Goal: Task Accomplishment & Management: Complete application form

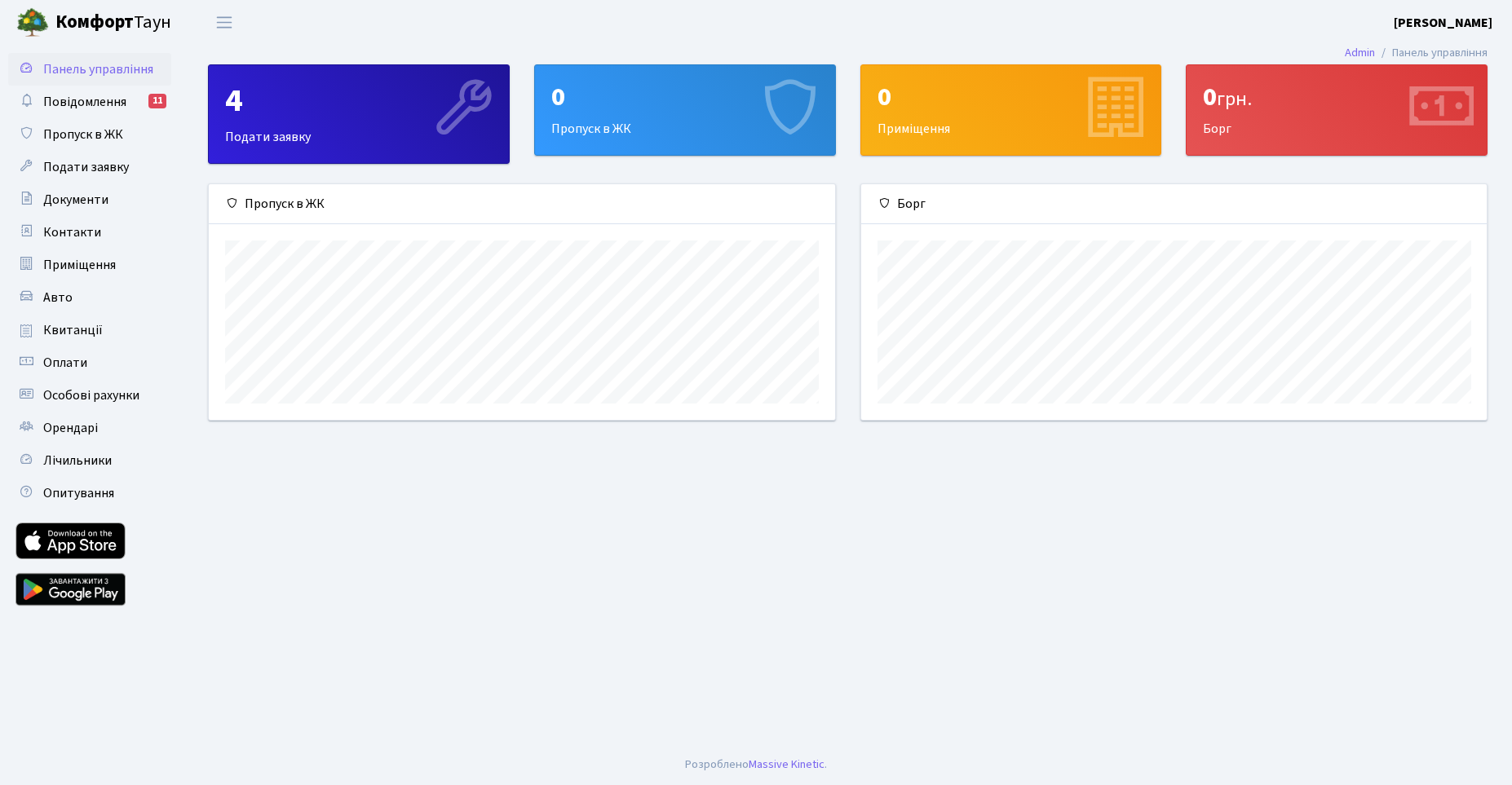
scroll to position [236, 626]
click at [918, 141] on div "0 Приміщення" at bounding box center [1011, 111] width 300 height 90
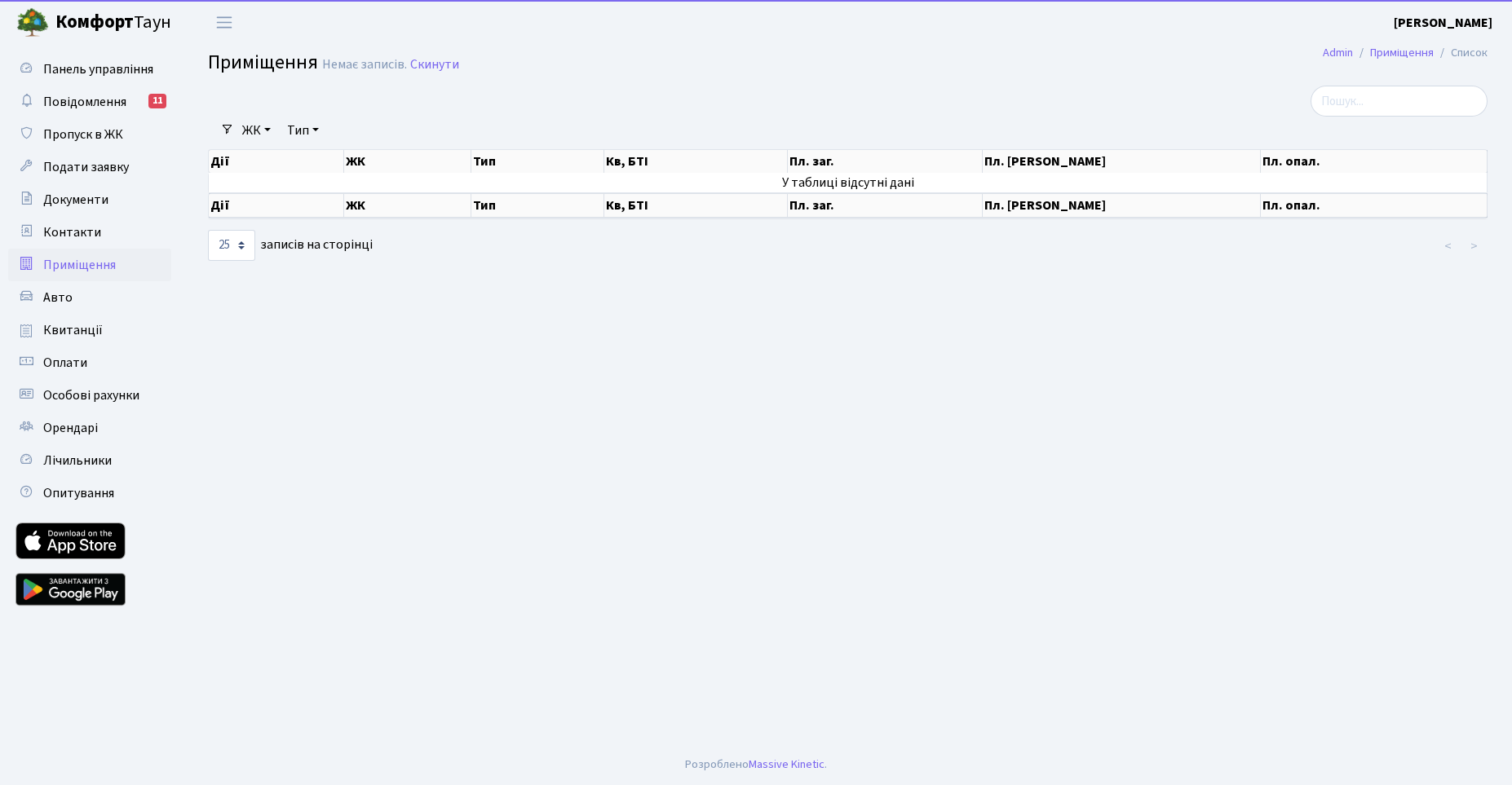
select select "25"
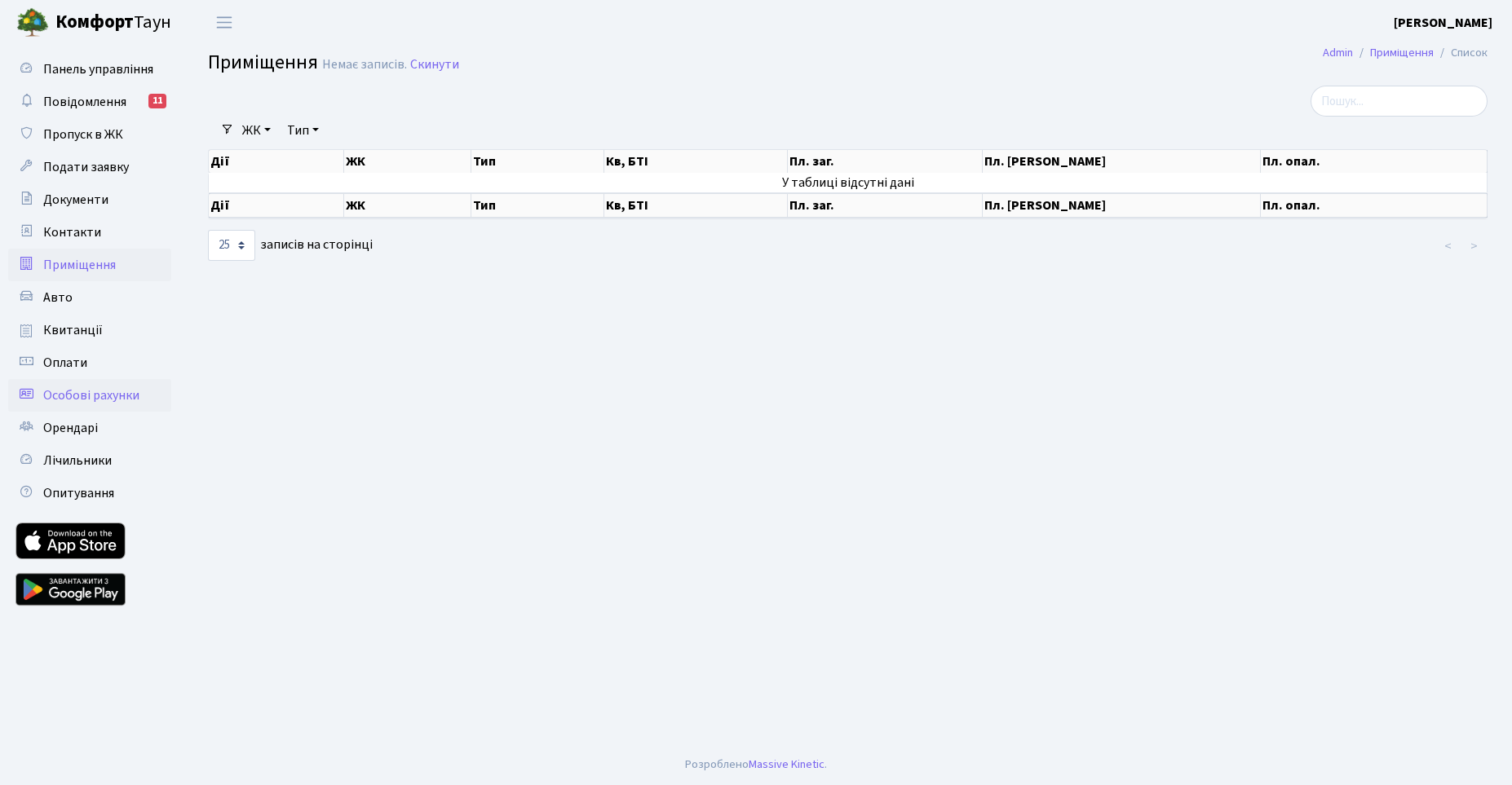
click at [58, 400] on span "Особові рахунки" at bounding box center [91, 396] width 96 height 18
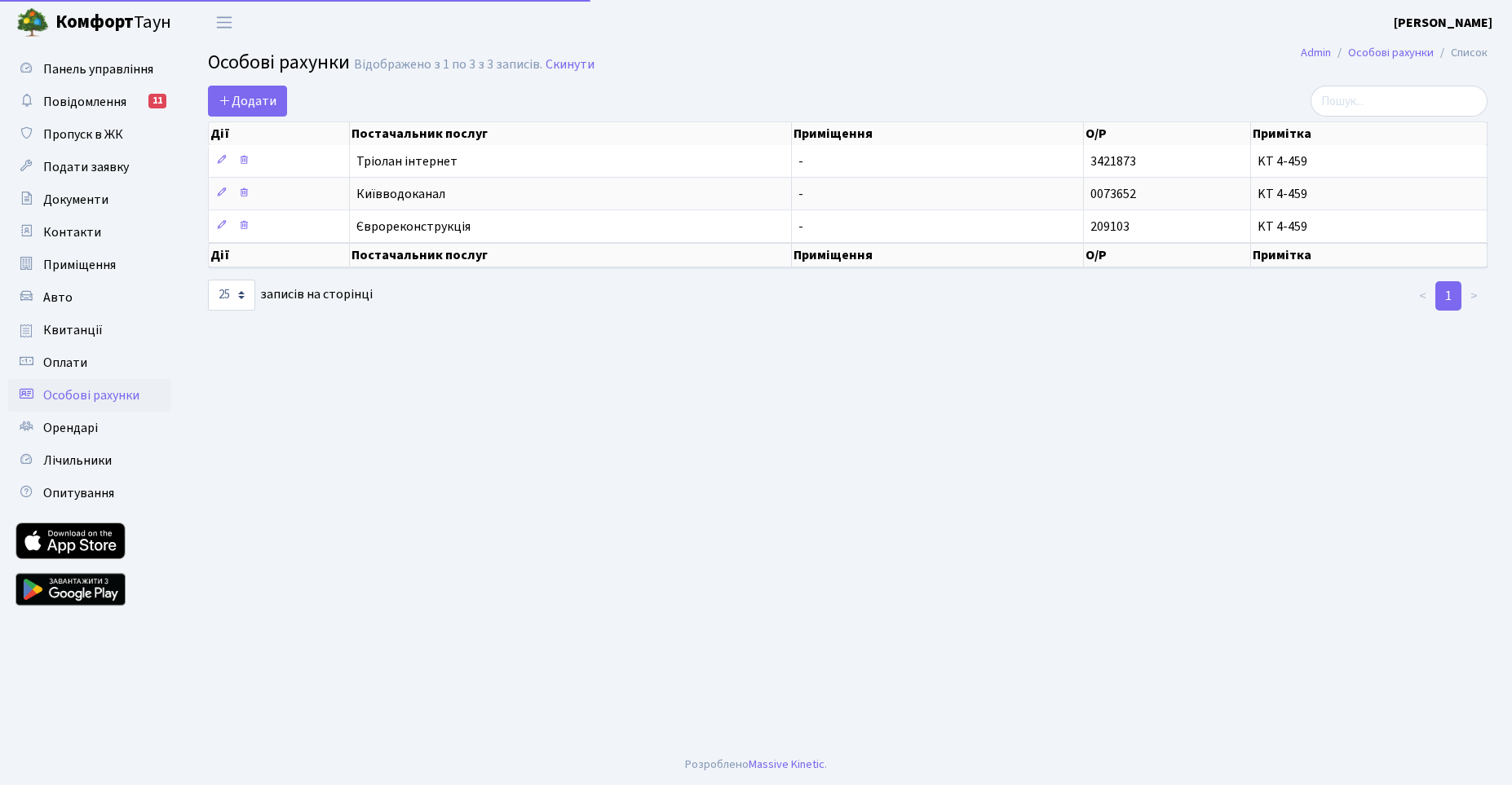
select select "25"
click at [60, 275] on link "Приміщення" at bounding box center [89, 265] width 163 height 32
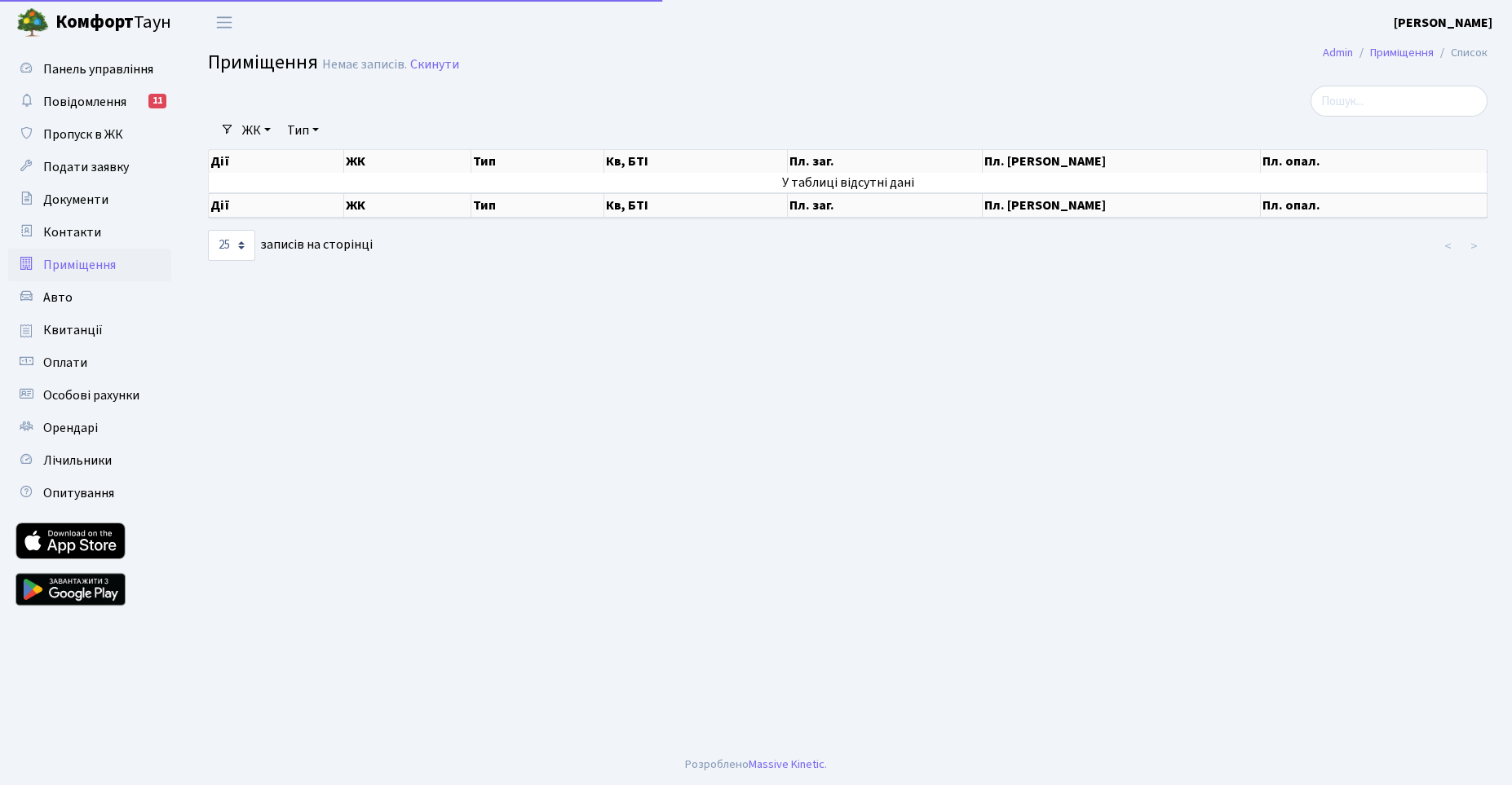
select select "25"
click at [65, 74] on span "Панель управління" at bounding box center [98, 69] width 110 height 18
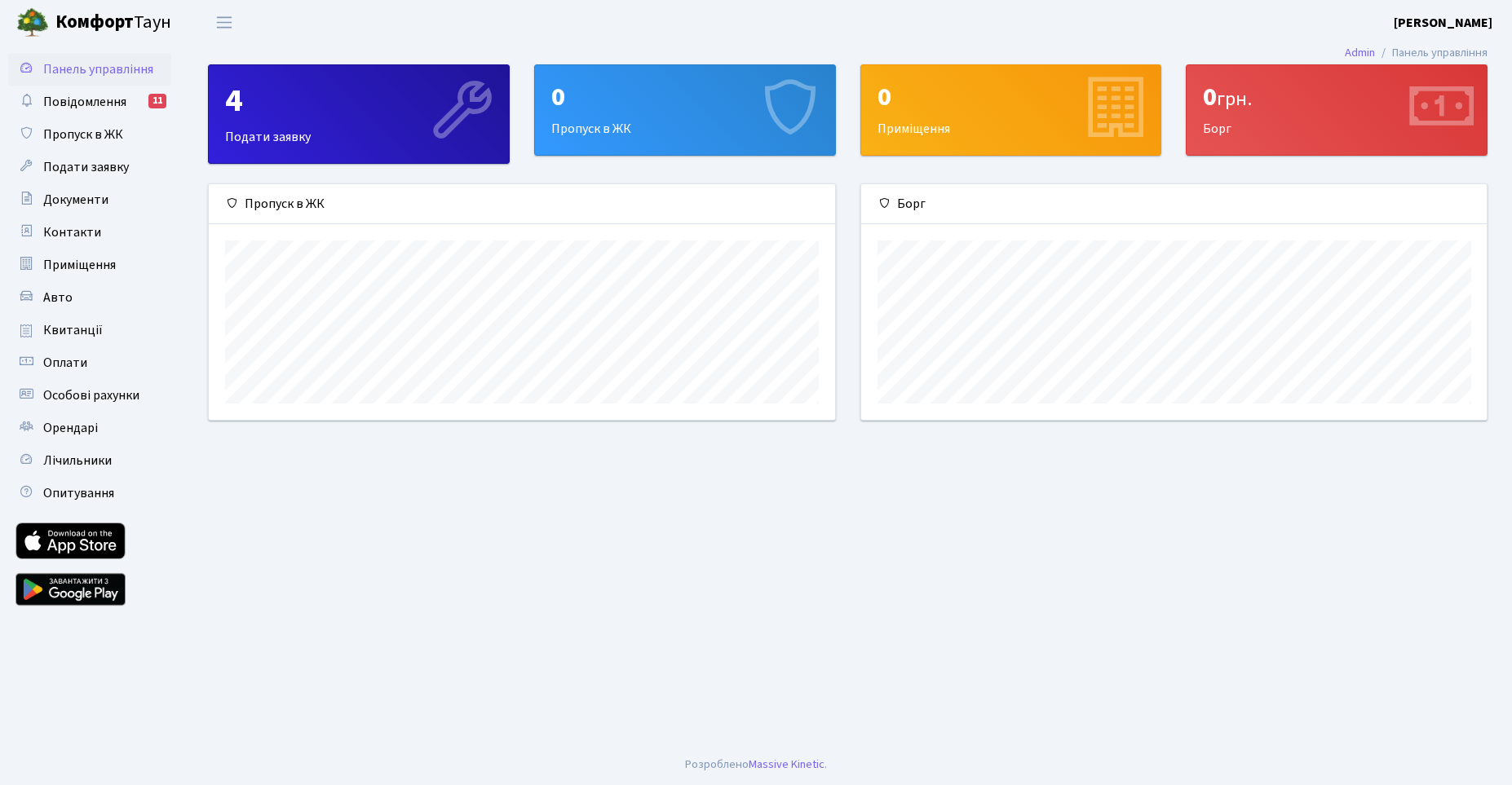
scroll to position [236, 626]
click at [411, 136] on div "4 Подати заявку" at bounding box center [359, 114] width 300 height 98
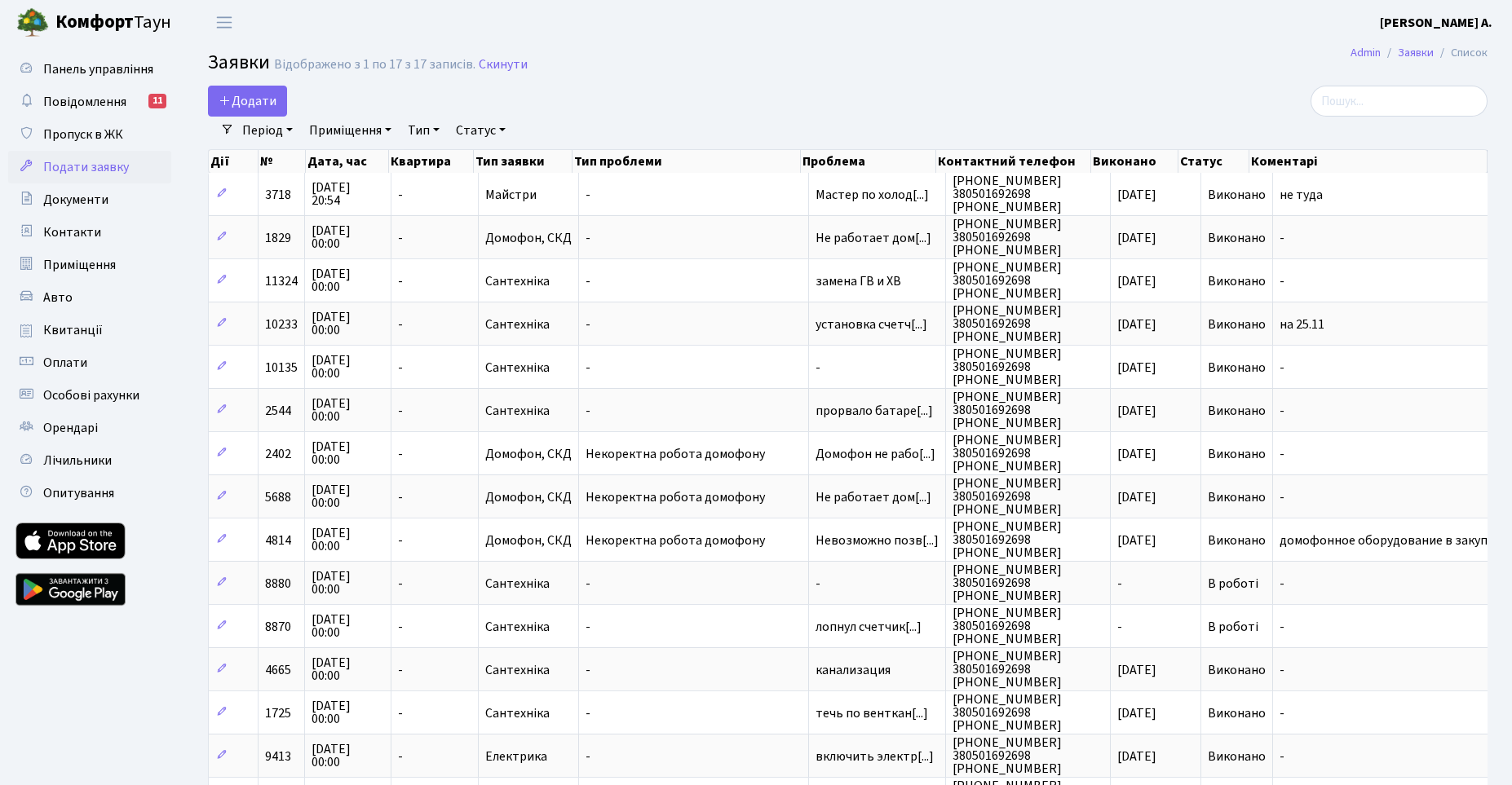
select select "25"
click at [86, 201] on span "Документи" at bounding box center [76, 200] width 66 height 18
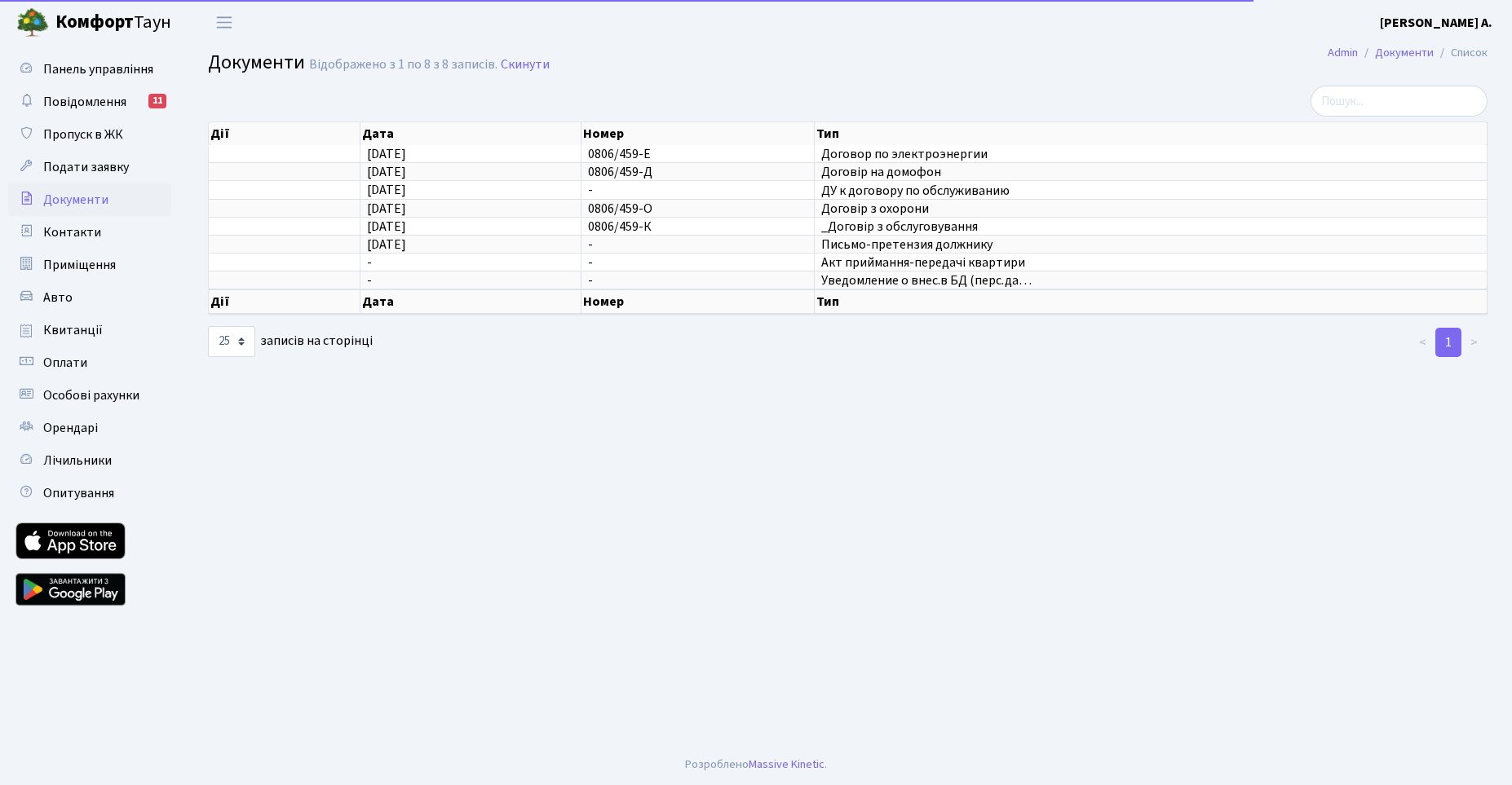
select select "25"
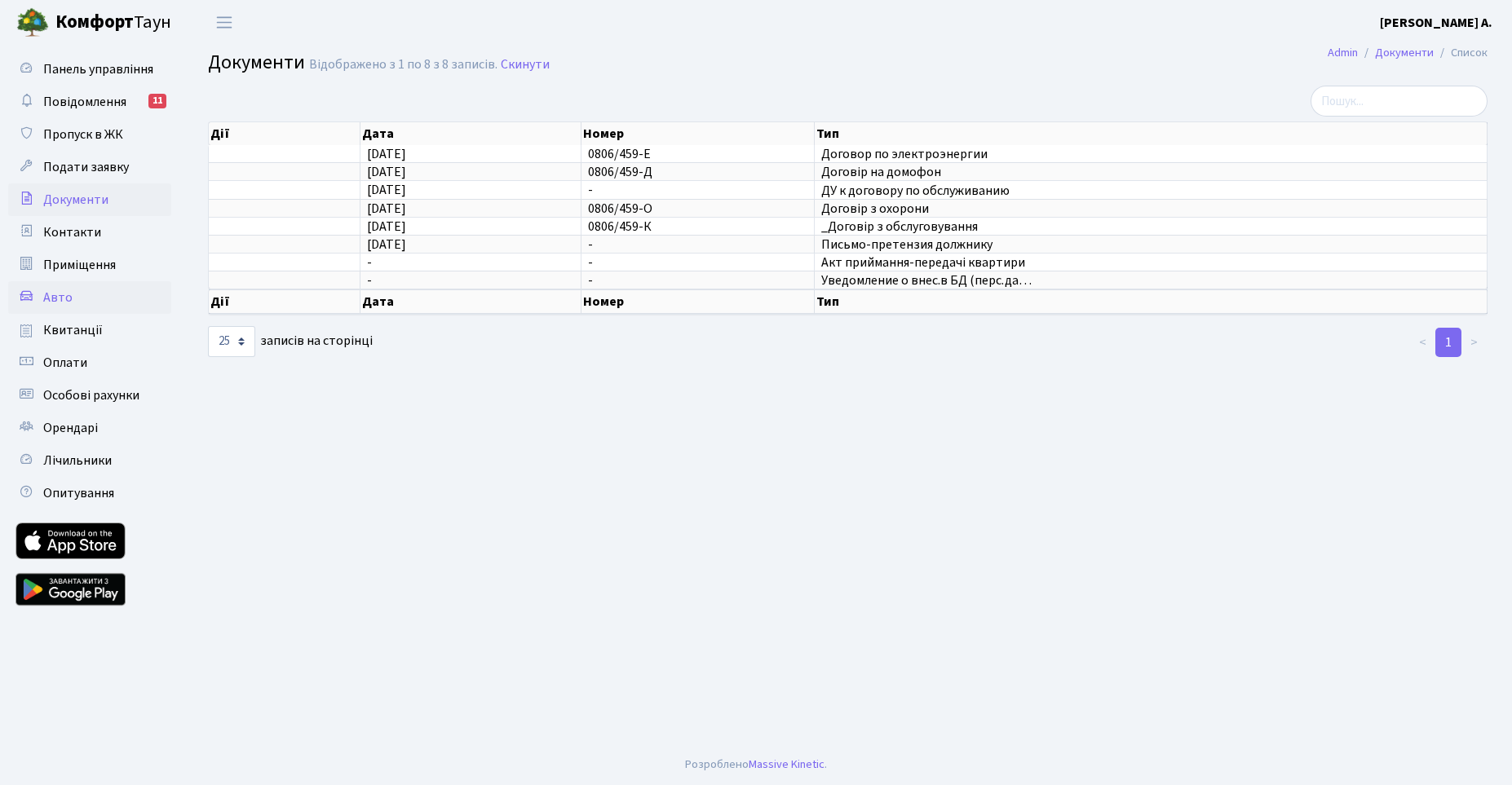
click at [61, 297] on span "Авто" at bounding box center [58, 298] width 30 height 18
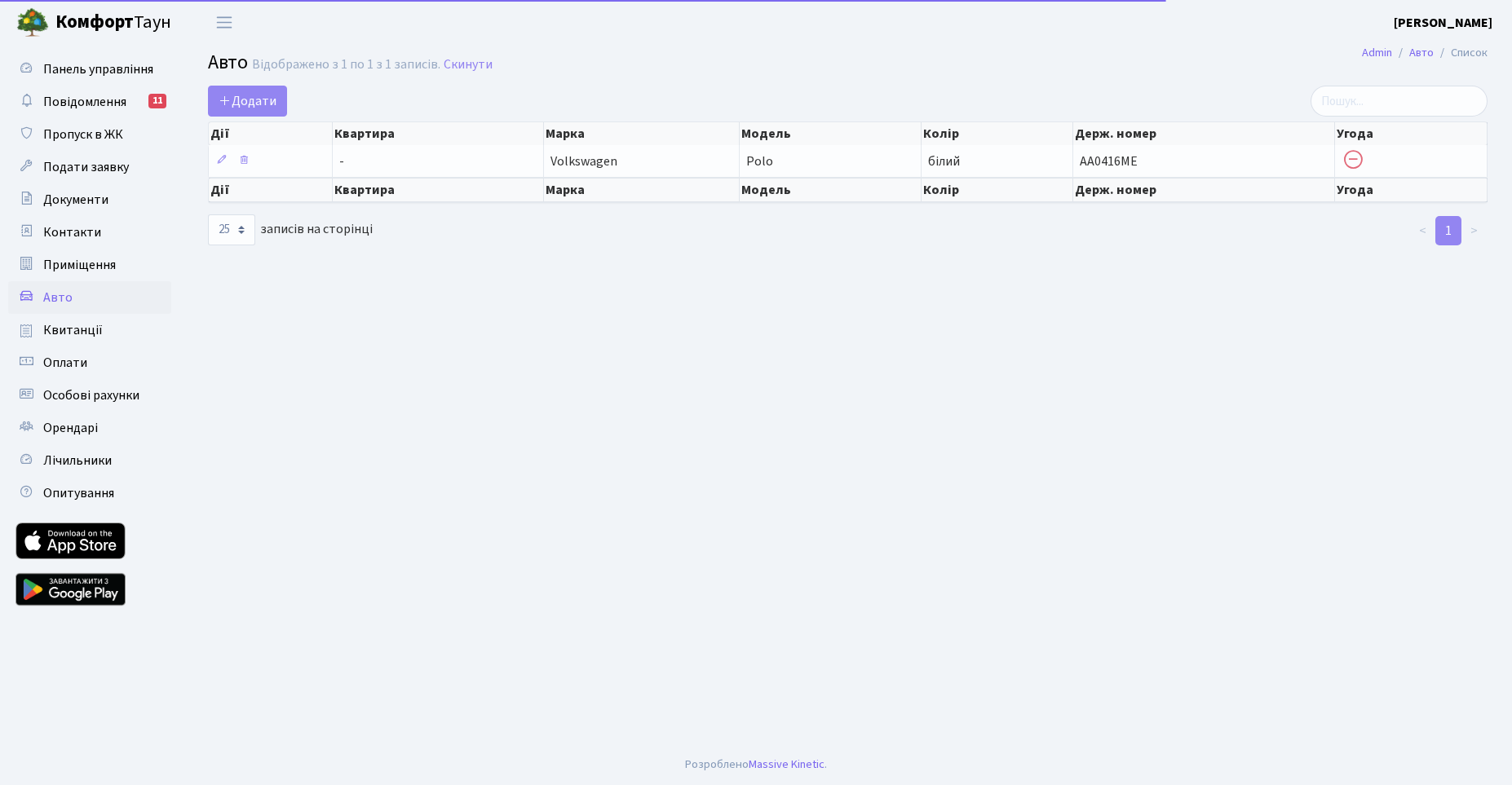
select select "25"
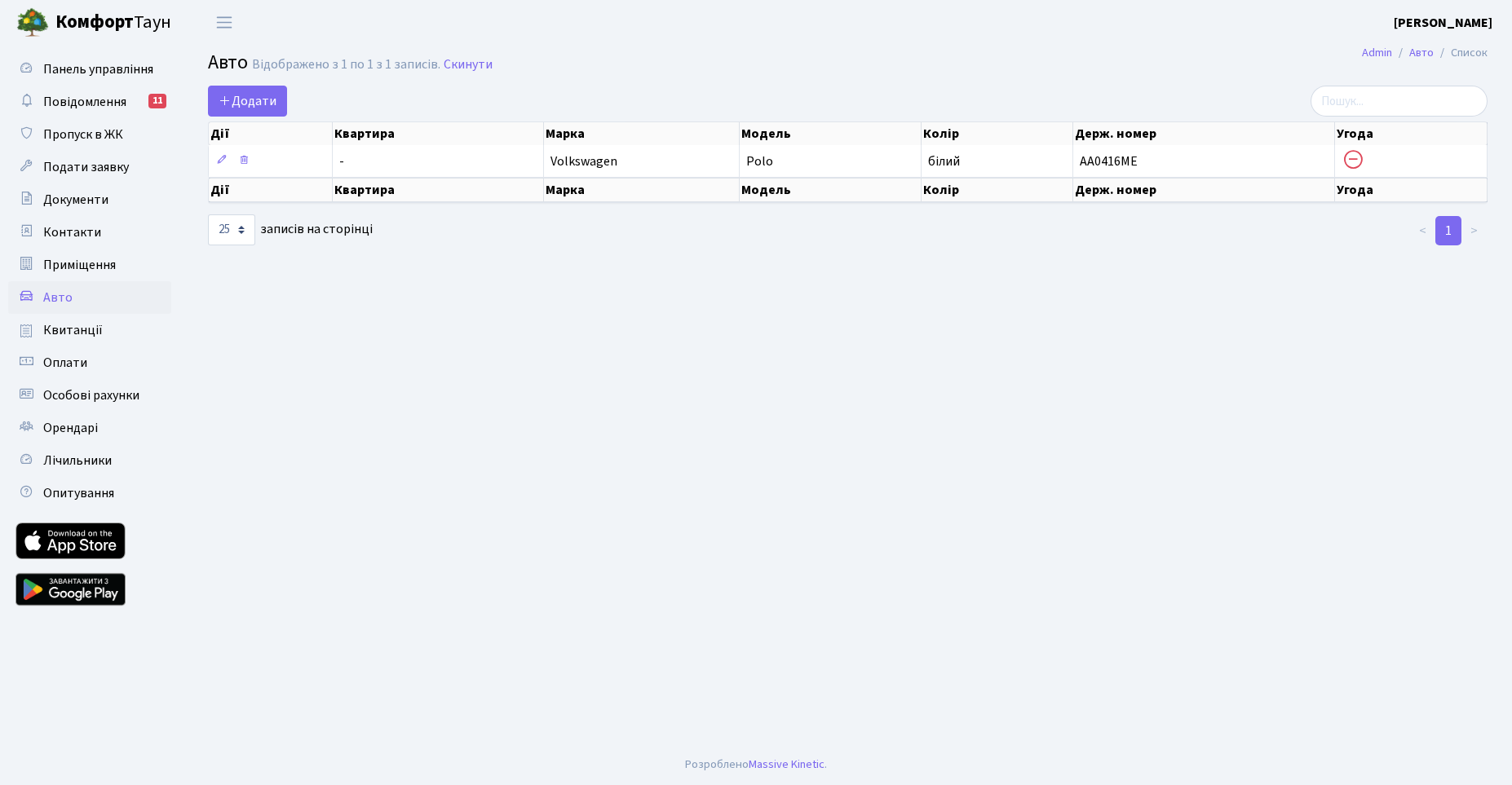
click at [753, 328] on main "Admin Авто Список Авто Відображено з 1 по 1 з 1 записів. Скинути Додати Дії Ква…" at bounding box center [847, 395] width 1329 height 700
click at [254, 107] on span "Додати" at bounding box center [247, 101] width 58 height 18
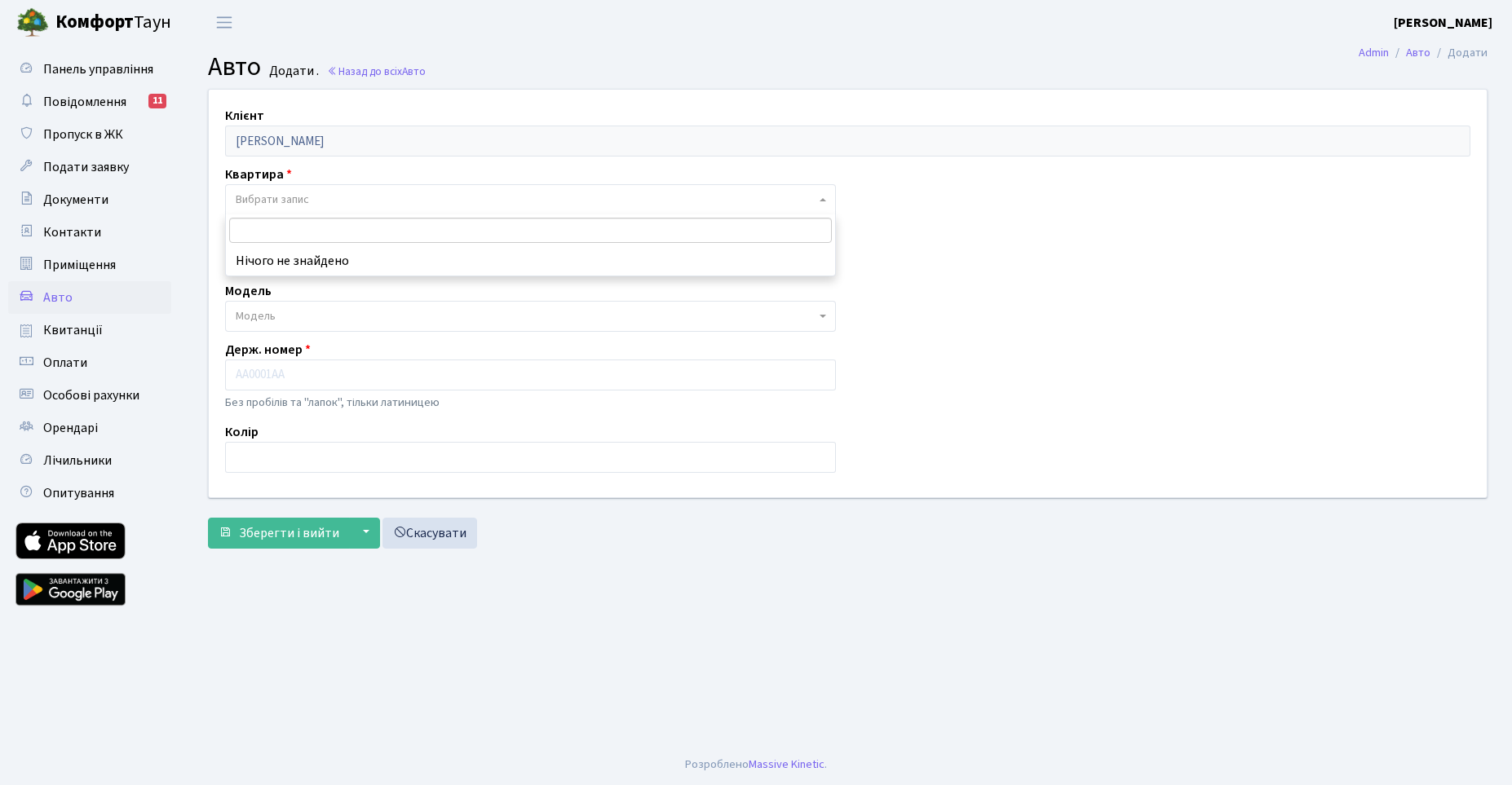
click at [318, 201] on span "Вибрати запис" at bounding box center [525, 200] width 580 height 16
type input "2"
type input "4459"
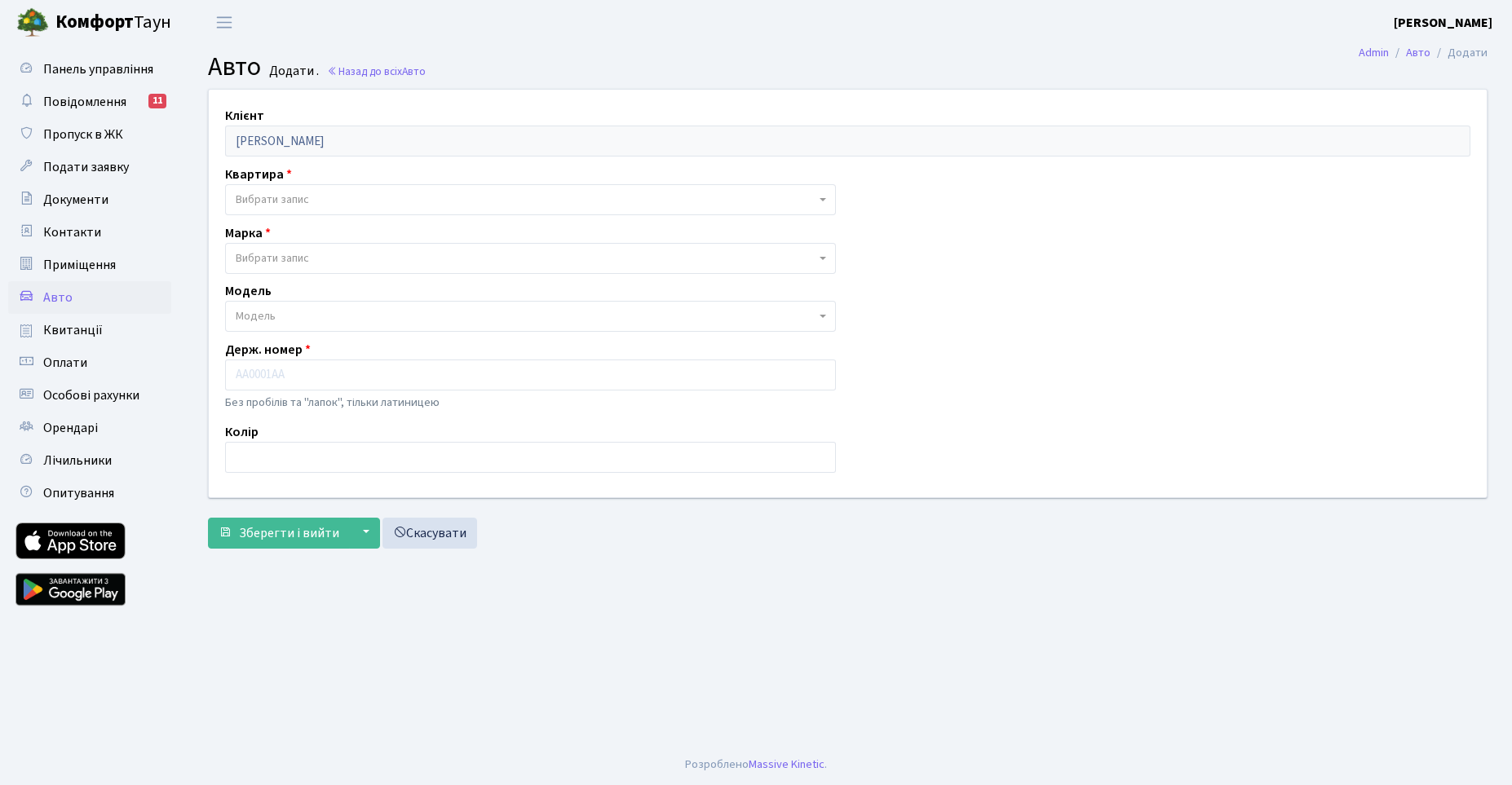
click at [392, 298] on div "Модель Модель" at bounding box center [531, 307] width 635 height 50
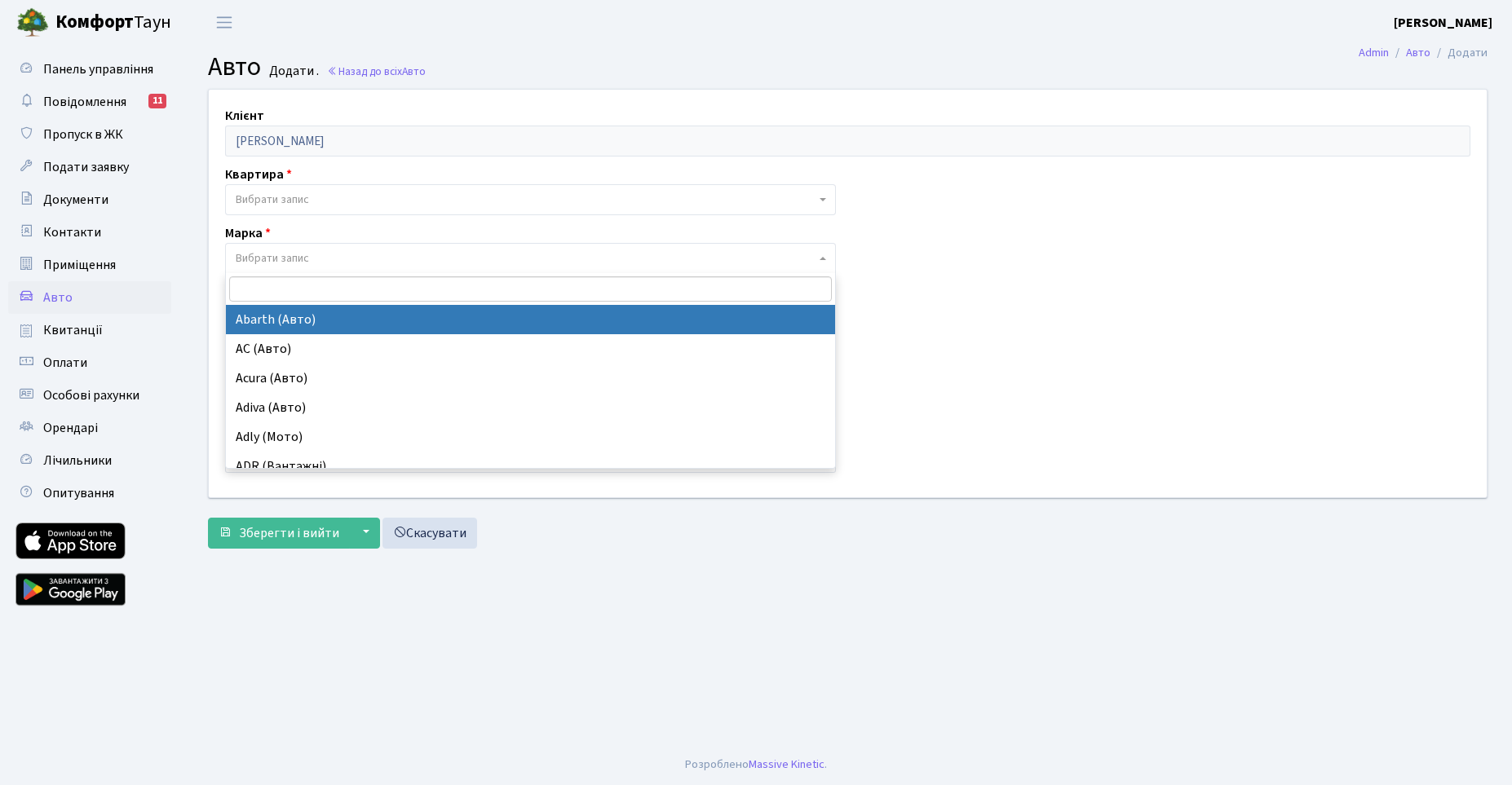
click at [313, 259] on span "Вибрати запис" at bounding box center [525, 258] width 580 height 16
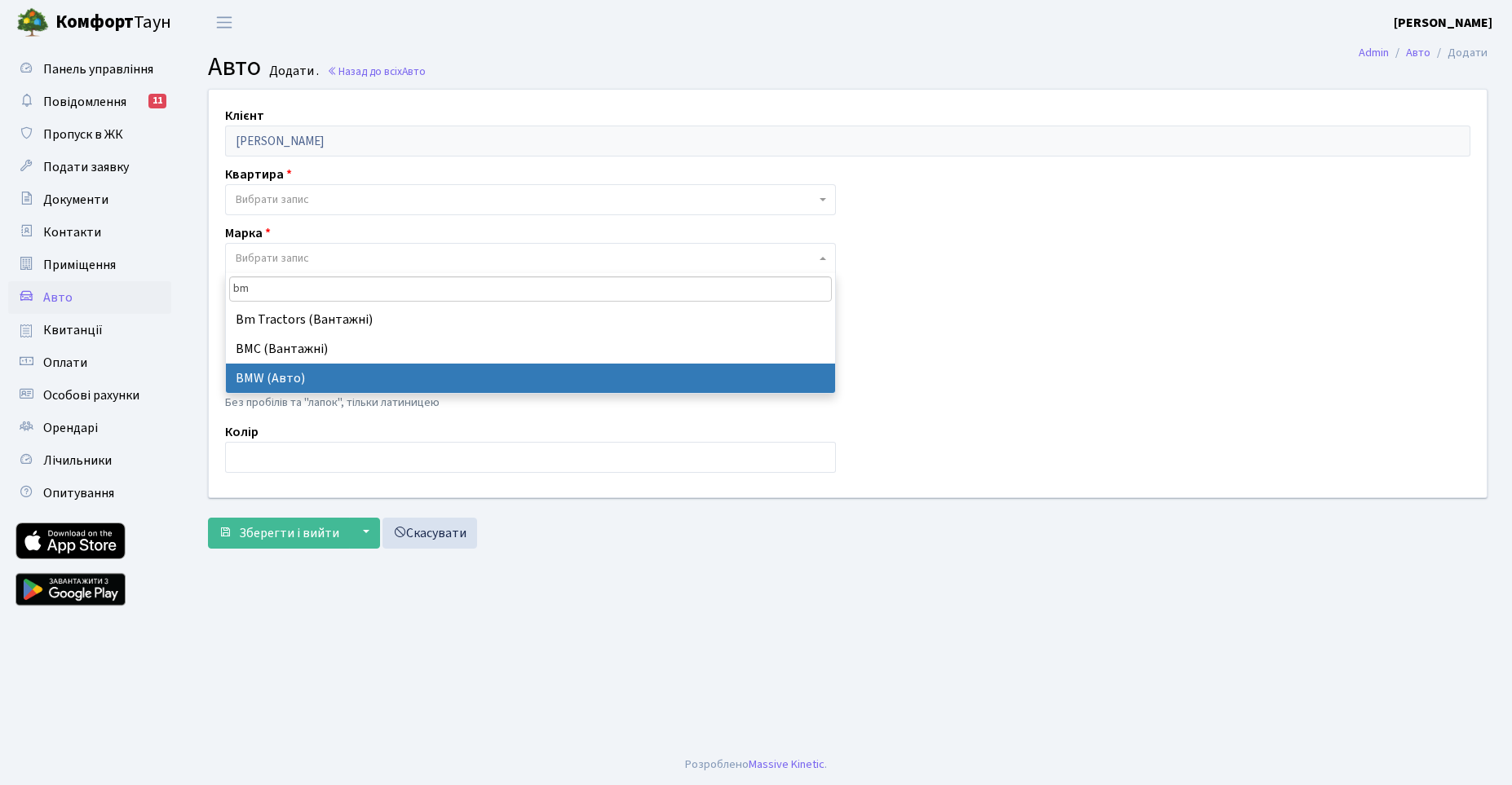
type input "bm"
select select "19"
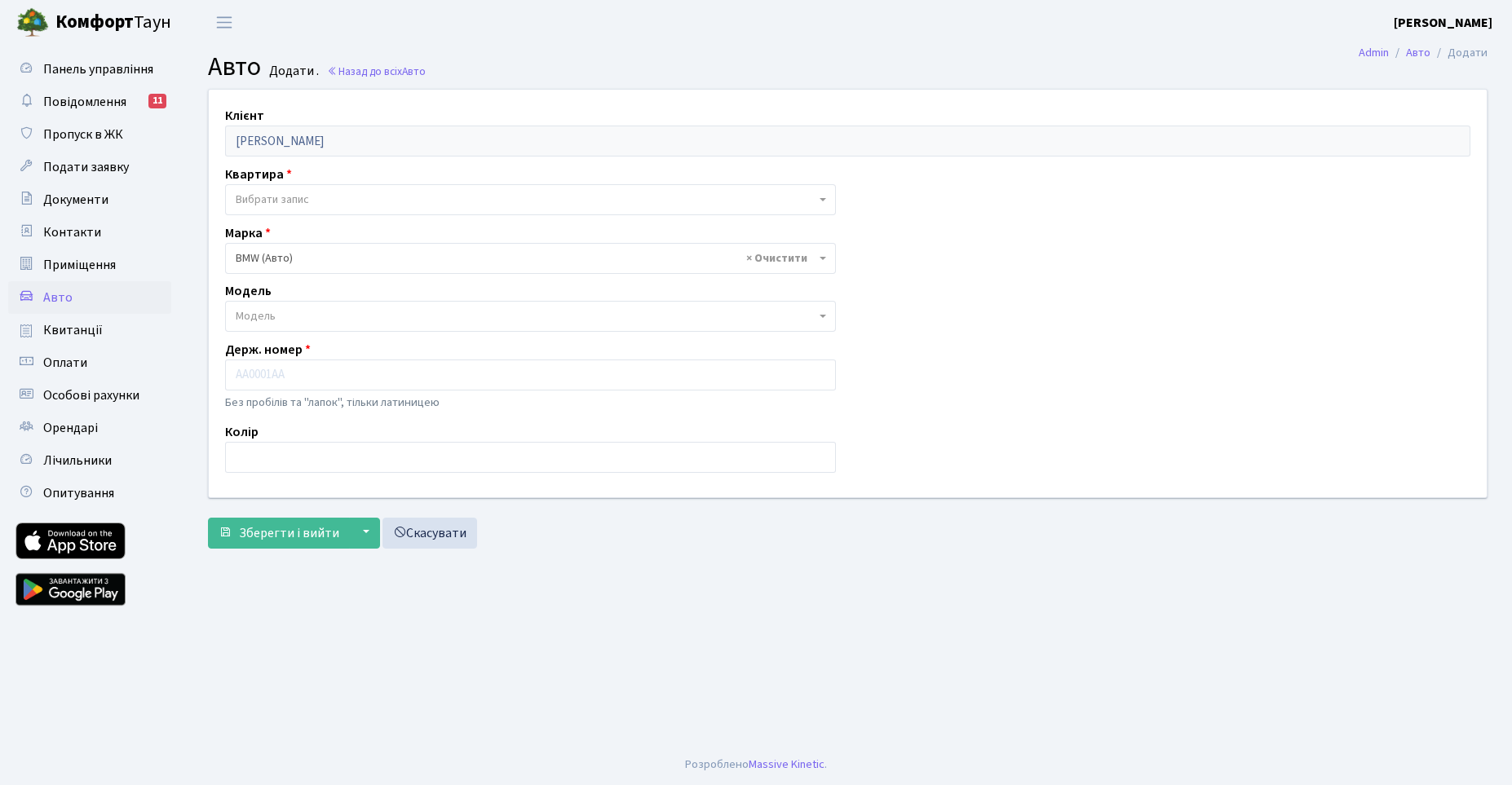
click at [348, 317] on span "Модель" at bounding box center [525, 317] width 580 height 16
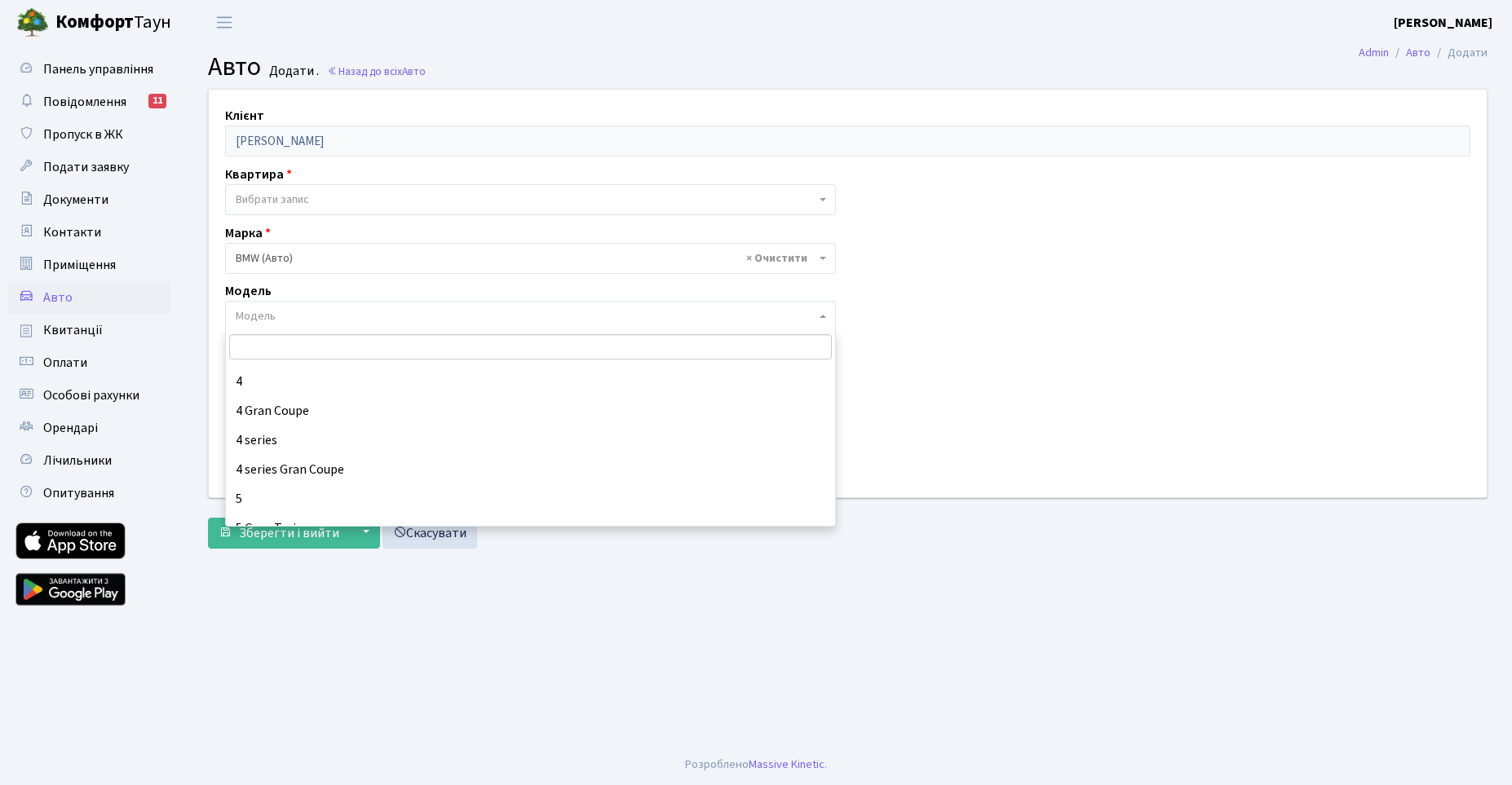
scroll to position [723, 0]
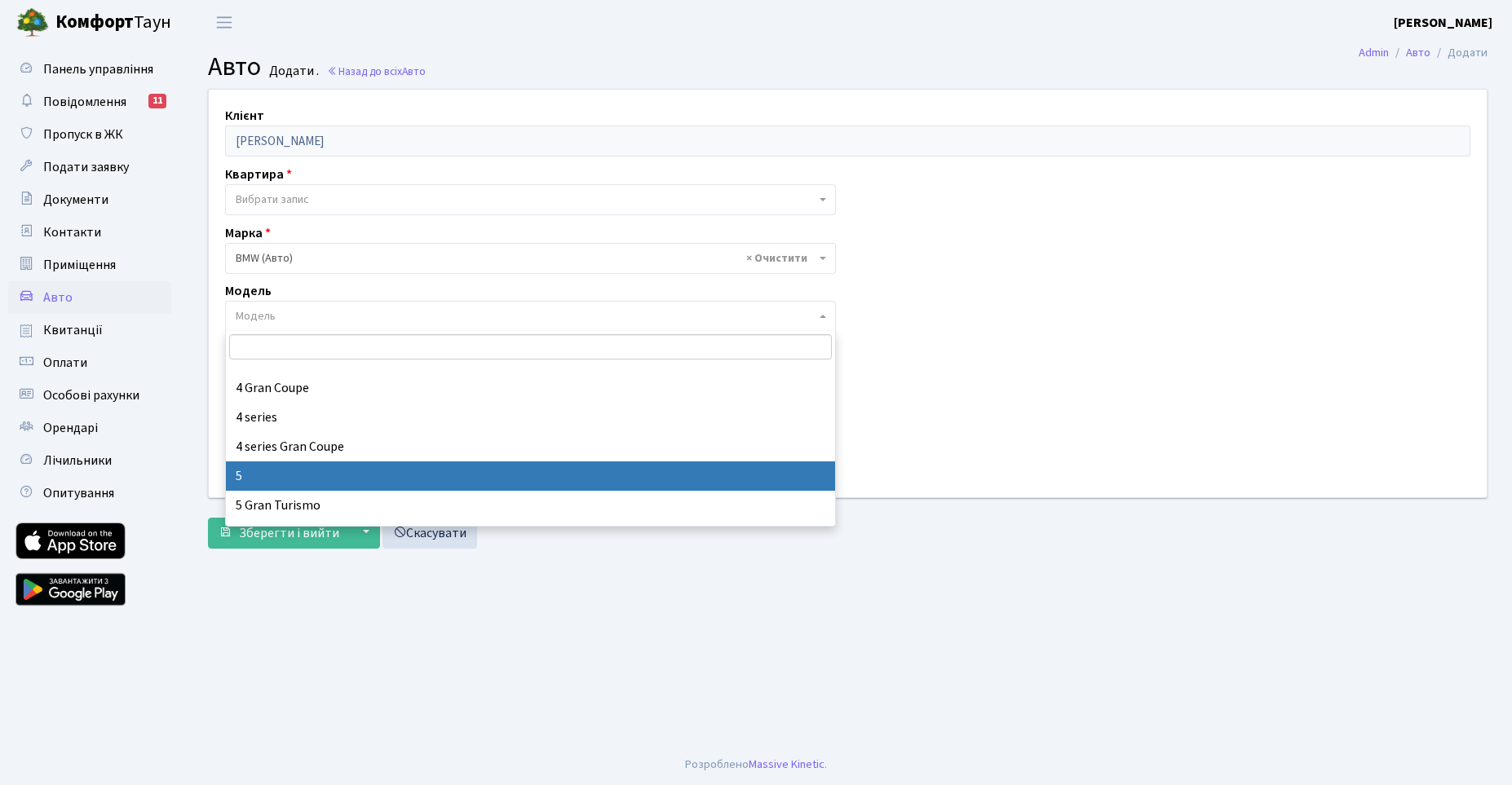
select select "225"
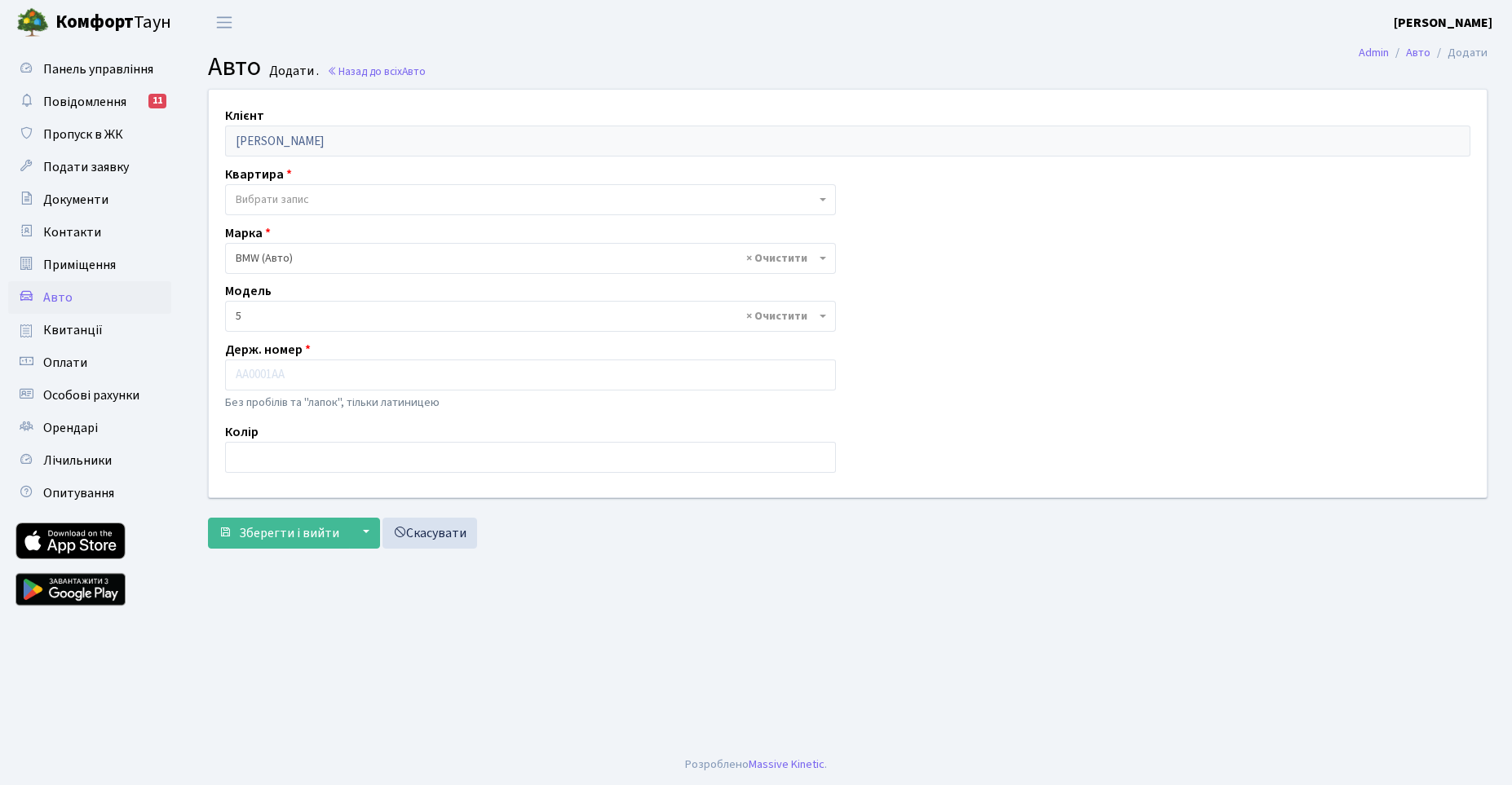
click at [993, 395] on div "Клієнт Вовк Сергій Анатолійович Квартира - Вибрати запис Марка - Abarth (Авто) …" at bounding box center [848, 293] width 1302 height 406
click at [381, 378] on input "text" at bounding box center [530, 375] width 611 height 31
paste input "КА8667ОР"
type input "КА8667ОР"
click at [317, 455] on input "text" at bounding box center [530, 457] width 611 height 31
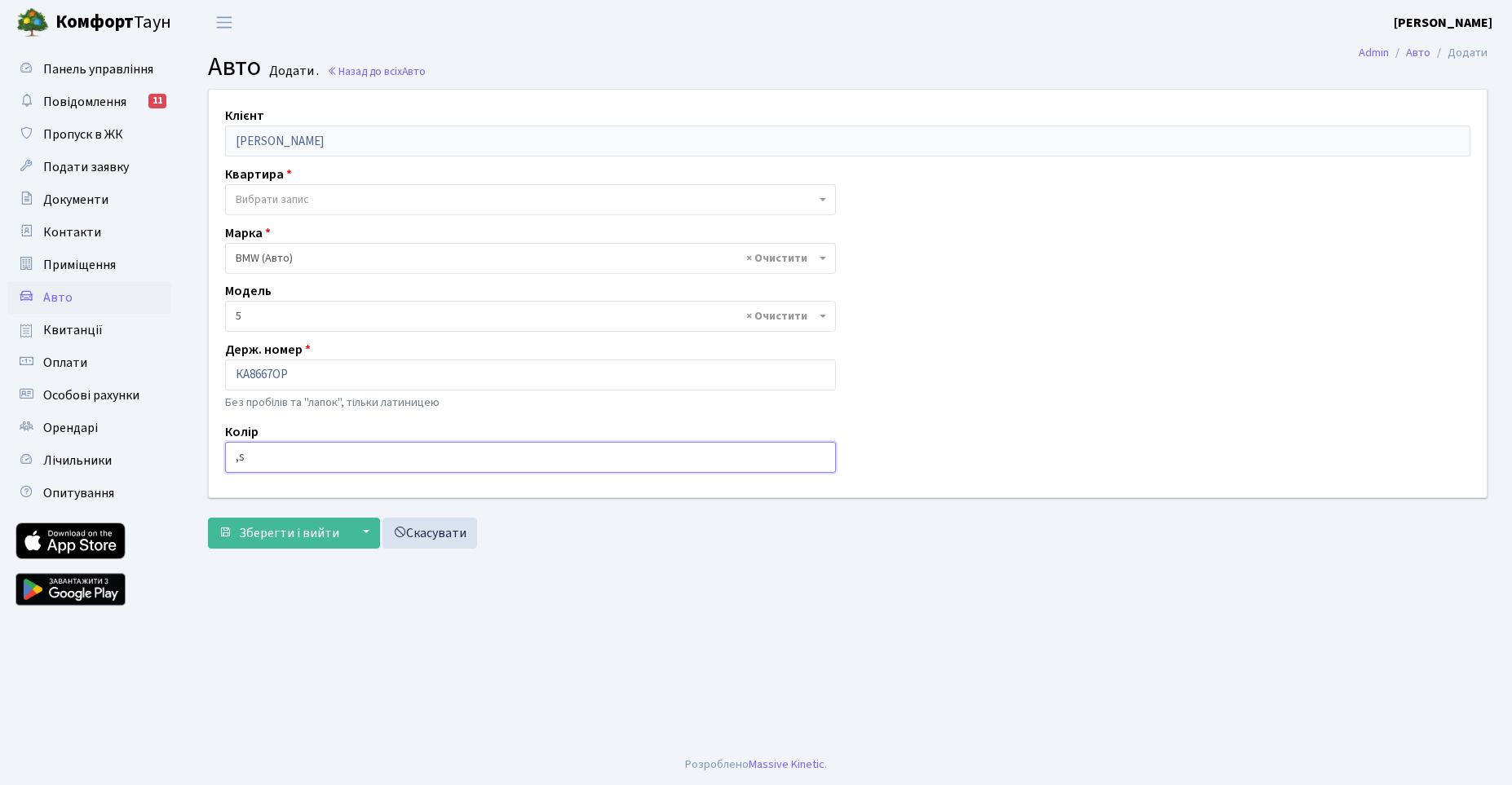
type input ","
type input "white"
click at [361, 538] on button "▼" at bounding box center [364, 533] width 31 height 31
click at [286, 539] on span "Зберегти і вийти" at bounding box center [290, 533] width 101 height 18
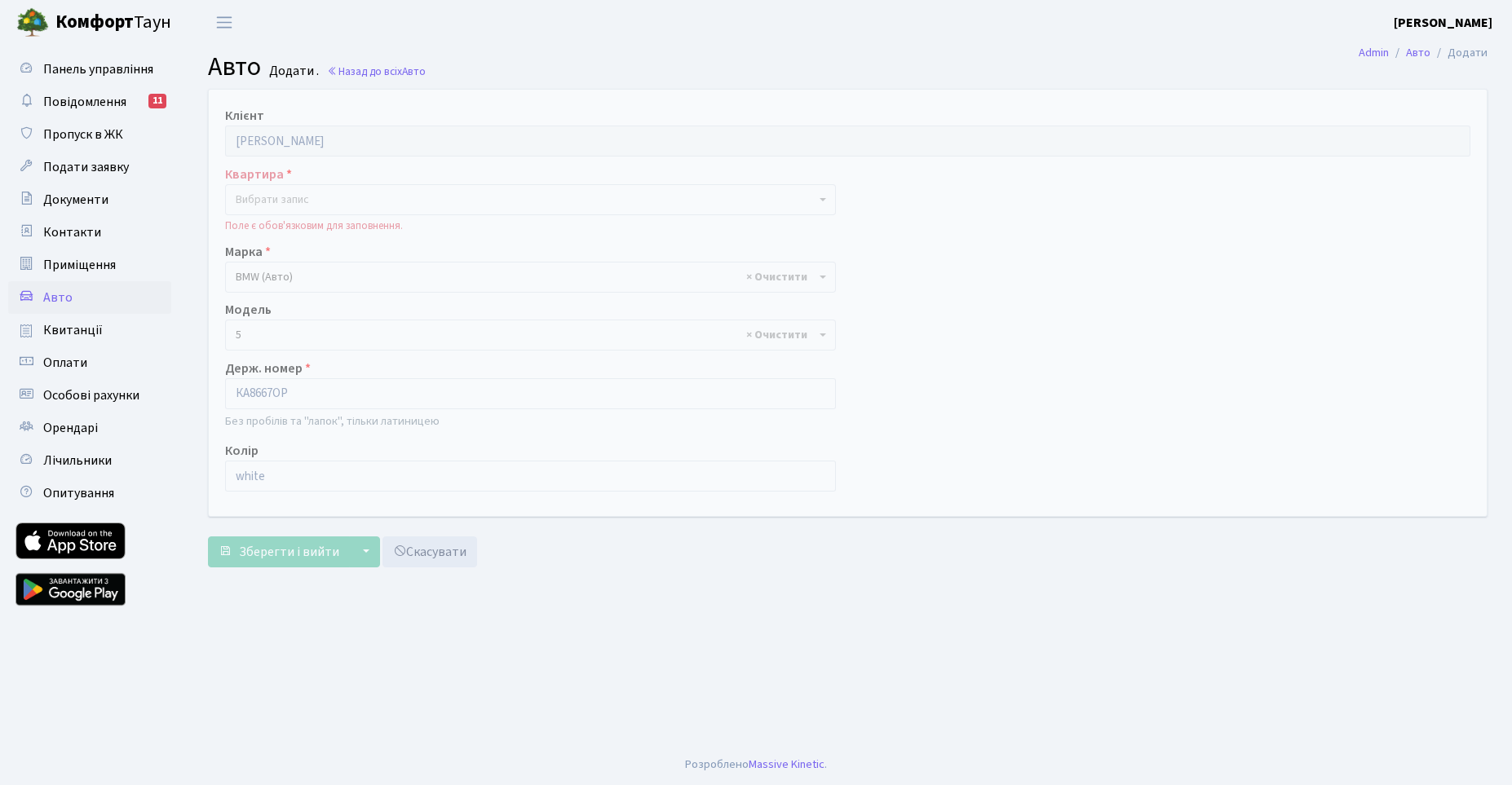
select select "225"
click at [307, 200] on span "Вибрати запис" at bounding box center [273, 200] width 74 height 16
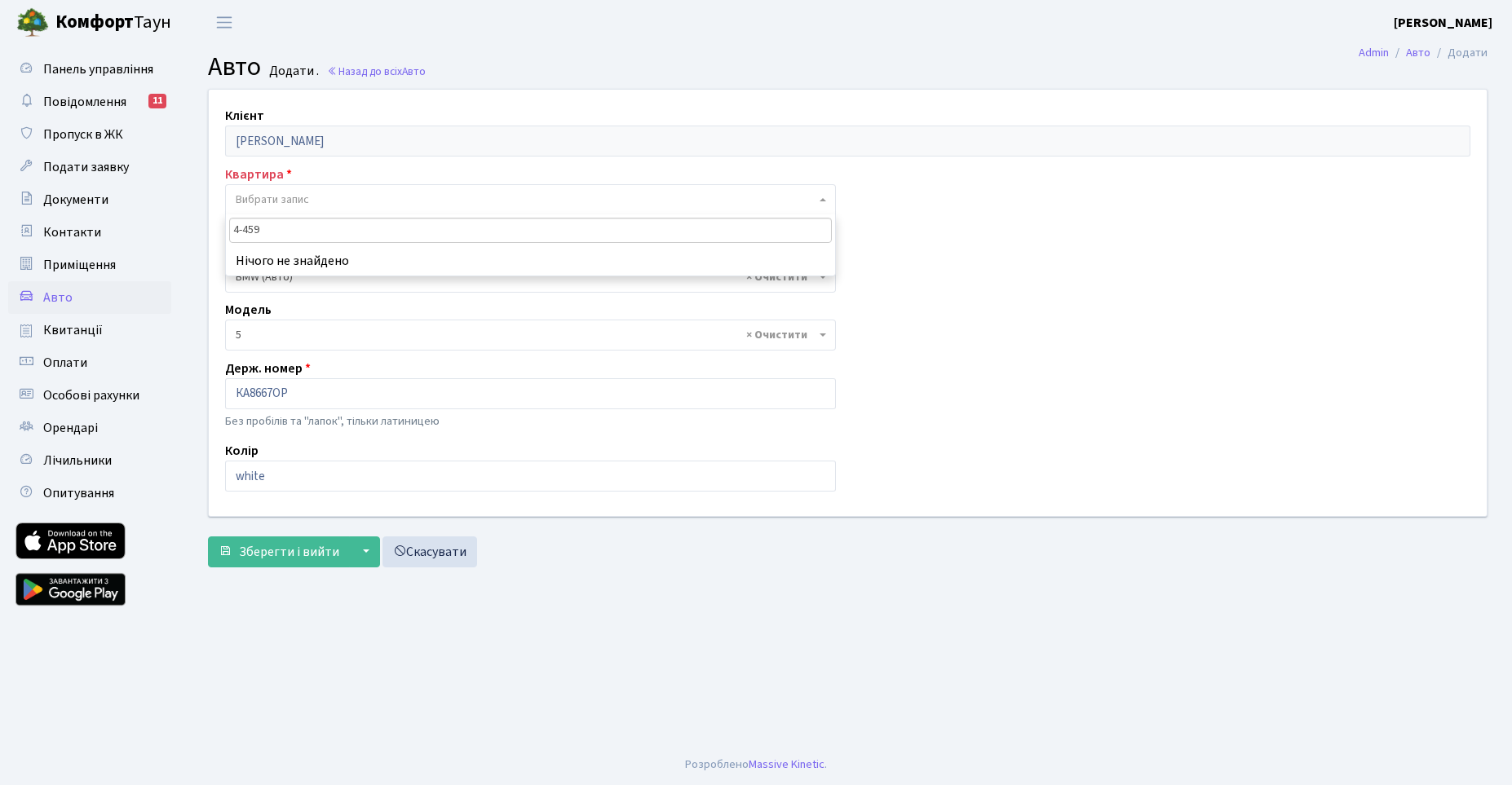
type input "4-459"
click at [1071, 372] on div "Клієнт Вовк Сергій Анатолійович Квартира - Вибрати запис Поле є обов'язковим дл…" at bounding box center [848, 302] width 1302 height 425
click at [455, 209] on span "Вибрати запис" at bounding box center [530, 200] width 611 height 31
click at [68, 263] on span "Приміщення" at bounding box center [79, 265] width 73 height 18
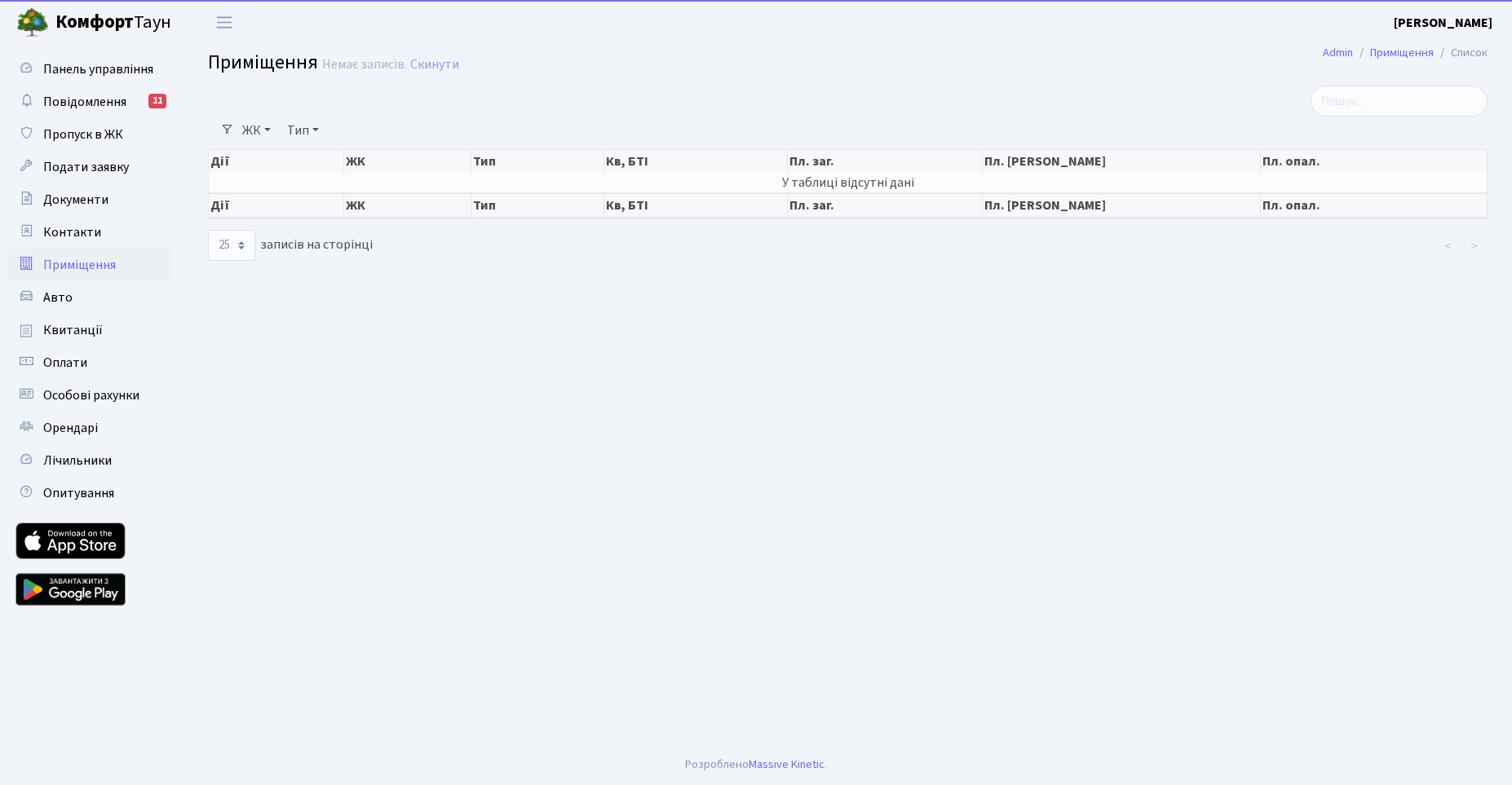
select select "25"
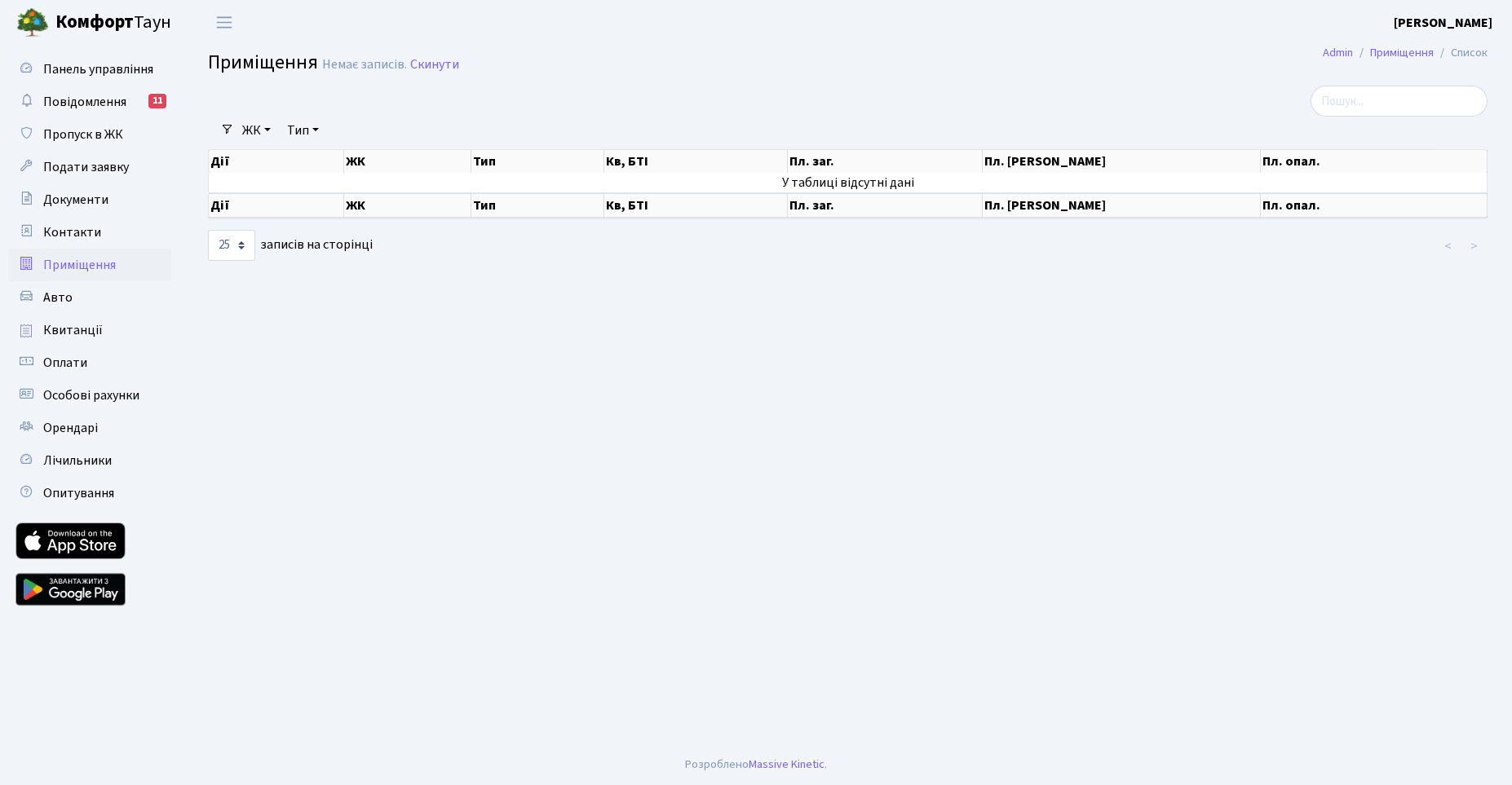
click at [1116, 320] on main "Admin Приміщення Список Приміщення Немає записів. Скинути Фільтри ЖК - КТ, вул.…" at bounding box center [847, 395] width 1329 height 700
click at [86, 69] on span "Панель управління" at bounding box center [98, 69] width 110 height 18
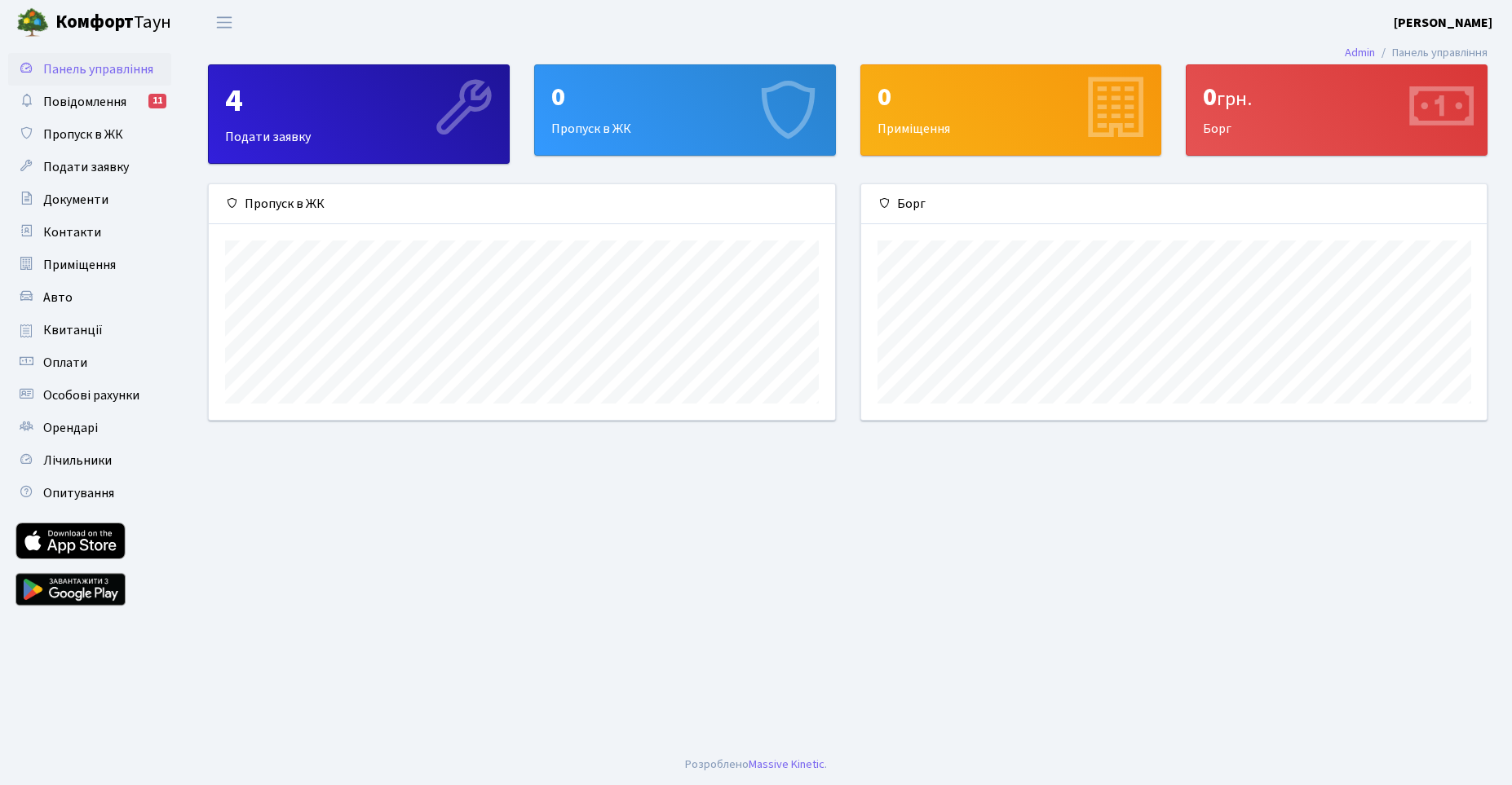
scroll to position [236, 626]
click at [73, 252] on link "Приміщення" at bounding box center [89, 265] width 163 height 32
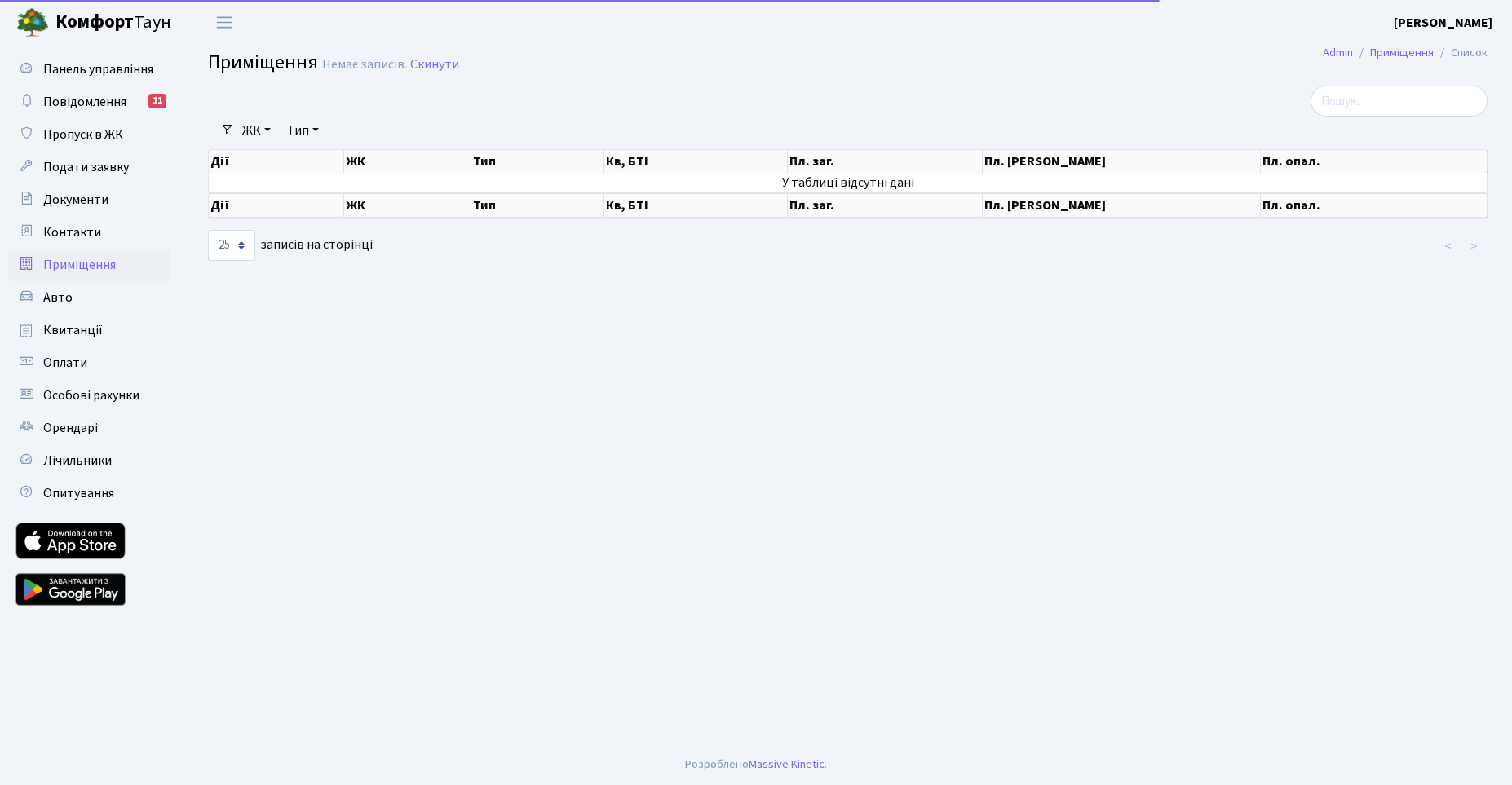
select select "25"
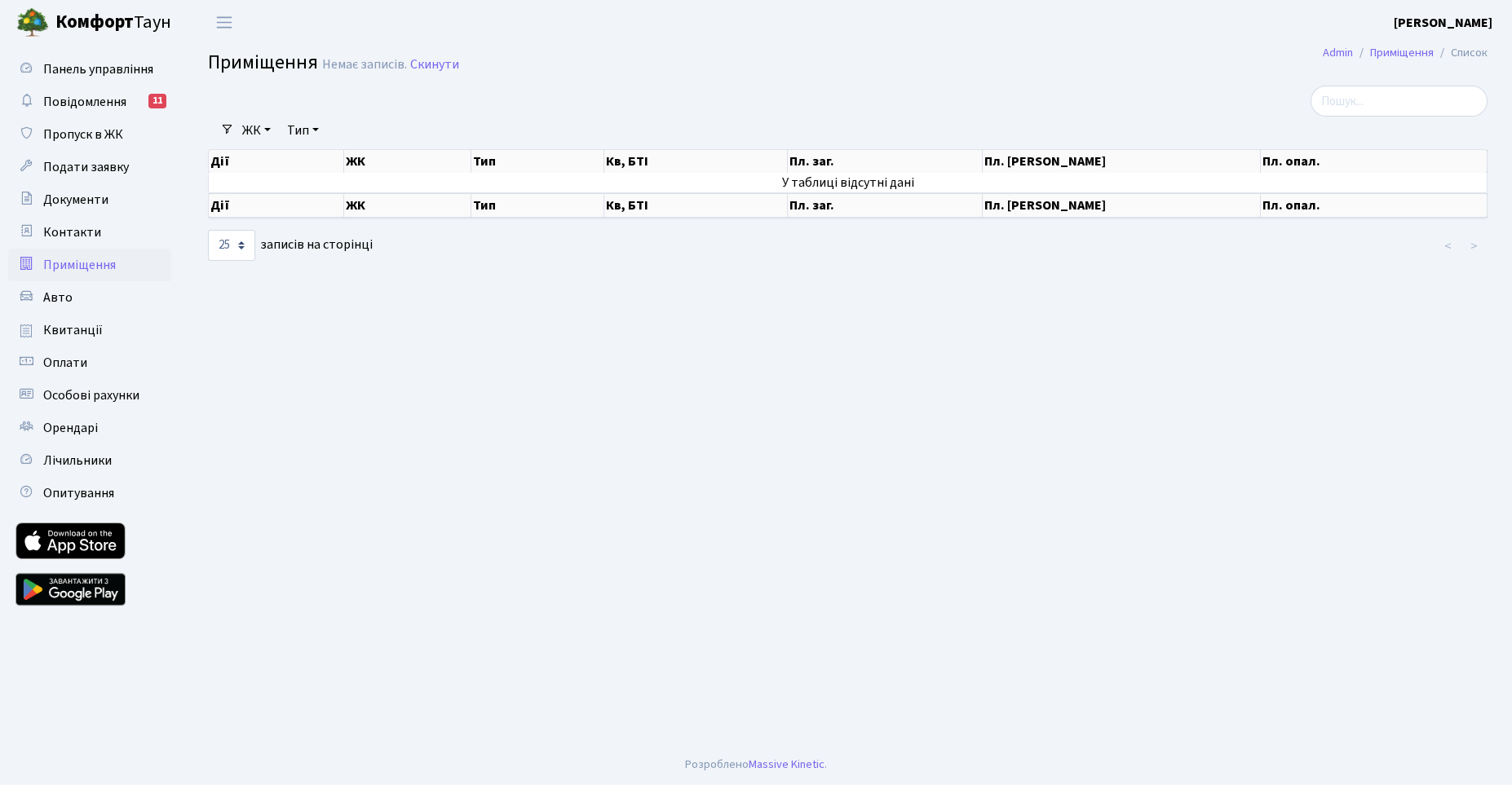
click at [81, 17] on b "Комфорт" at bounding box center [94, 22] width 78 height 26
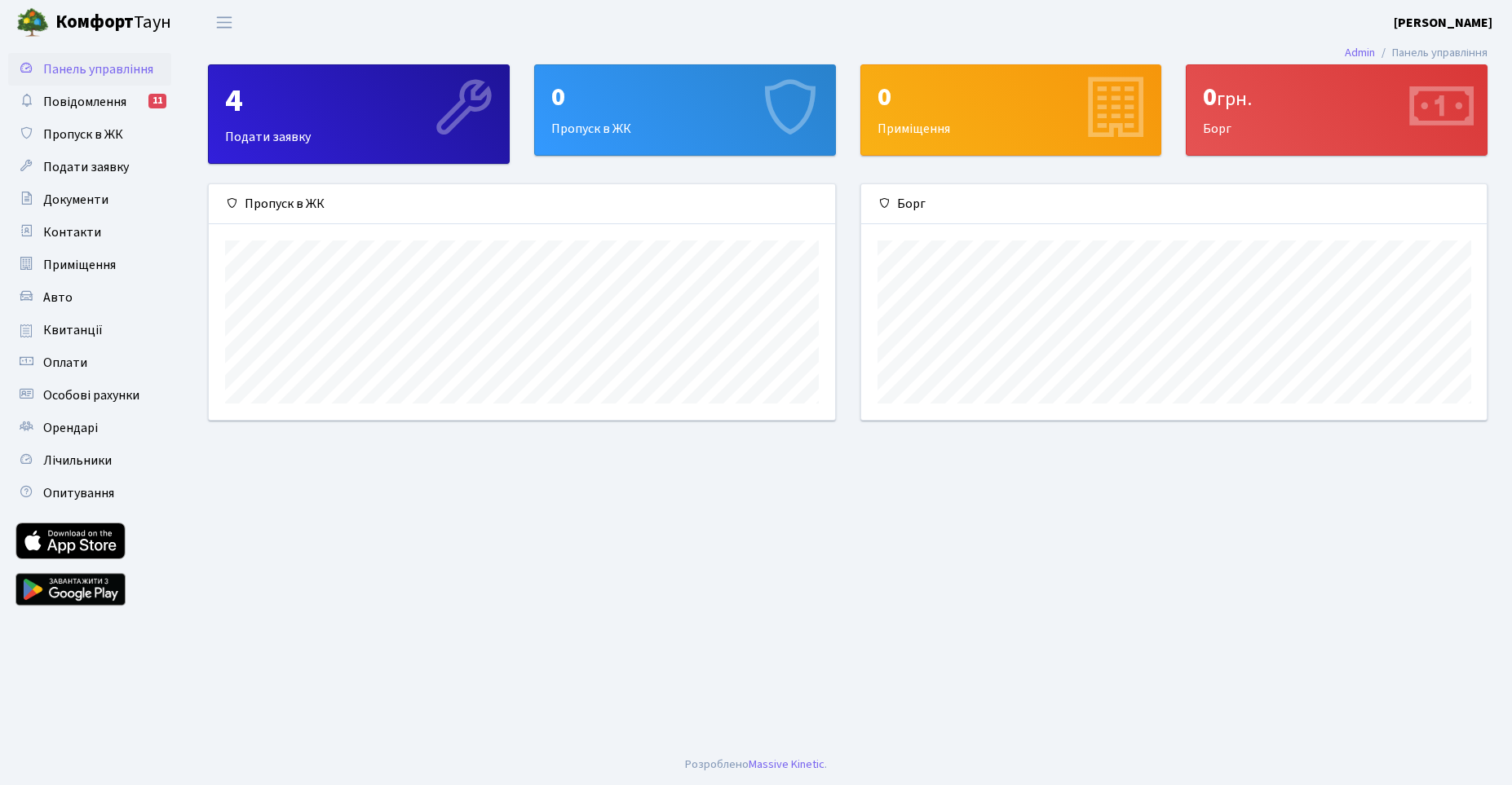
scroll to position [236, 626]
click at [1461, 27] on b "[PERSON_NAME]" at bounding box center [1444, 22] width 99 height 18
click at [1383, 89] on link "Вийти" at bounding box center [1410, 89] width 162 height 25
